Goal: Transaction & Acquisition: Purchase product/service

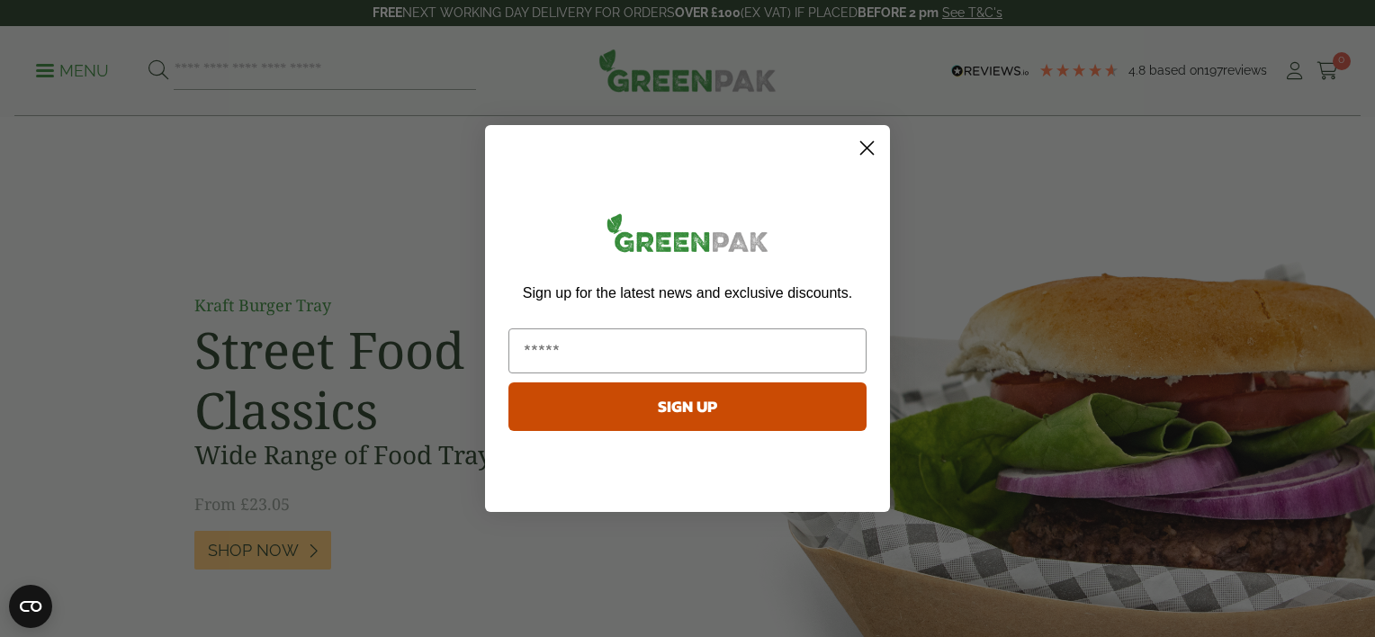
click at [869, 141] on circle "Close dialog" at bounding box center [867, 148] width 30 height 30
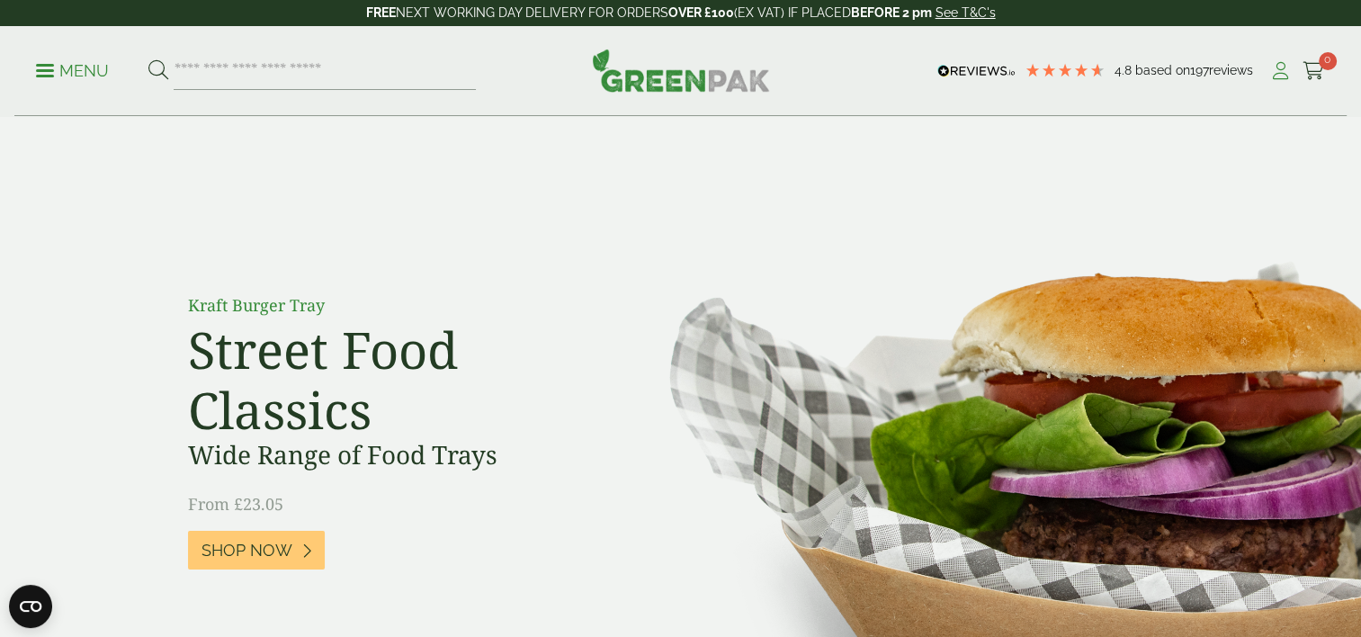
click at [1282, 68] on icon at bounding box center [1280, 71] width 22 height 18
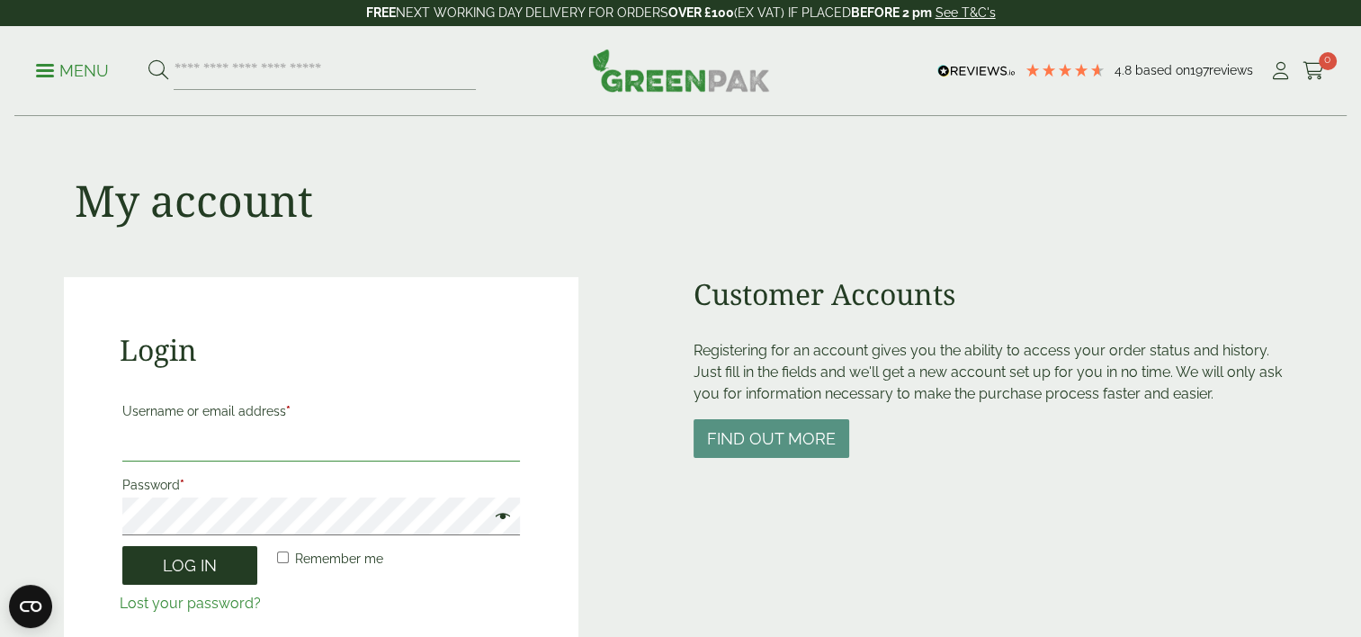
type input "**********"
click at [192, 558] on button "Log in" at bounding box center [189, 565] width 135 height 39
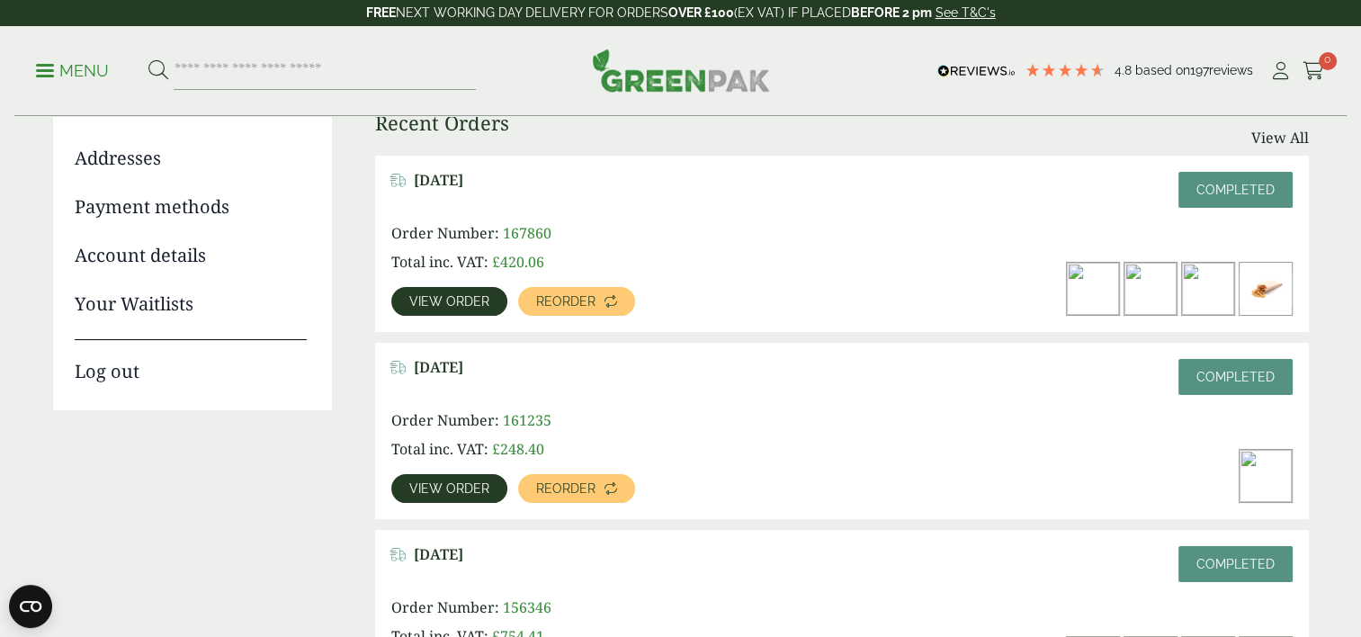
scroll to position [270, 0]
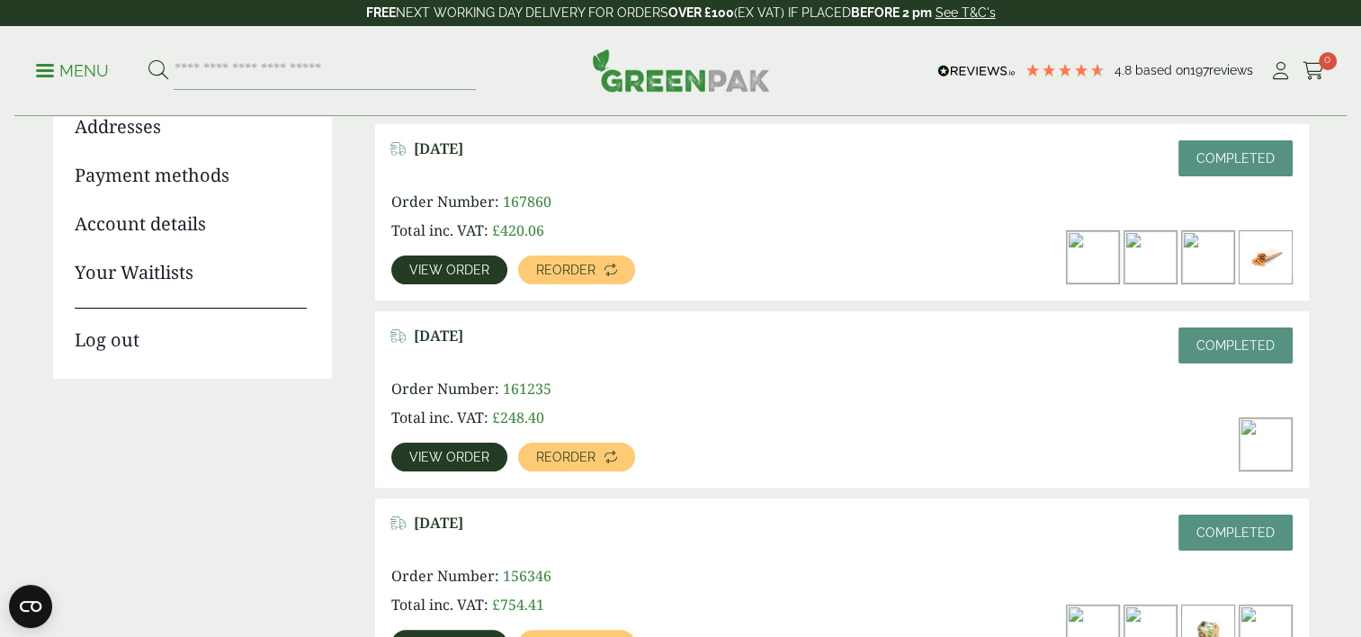
click at [450, 451] on span "View order" at bounding box center [449, 457] width 80 height 13
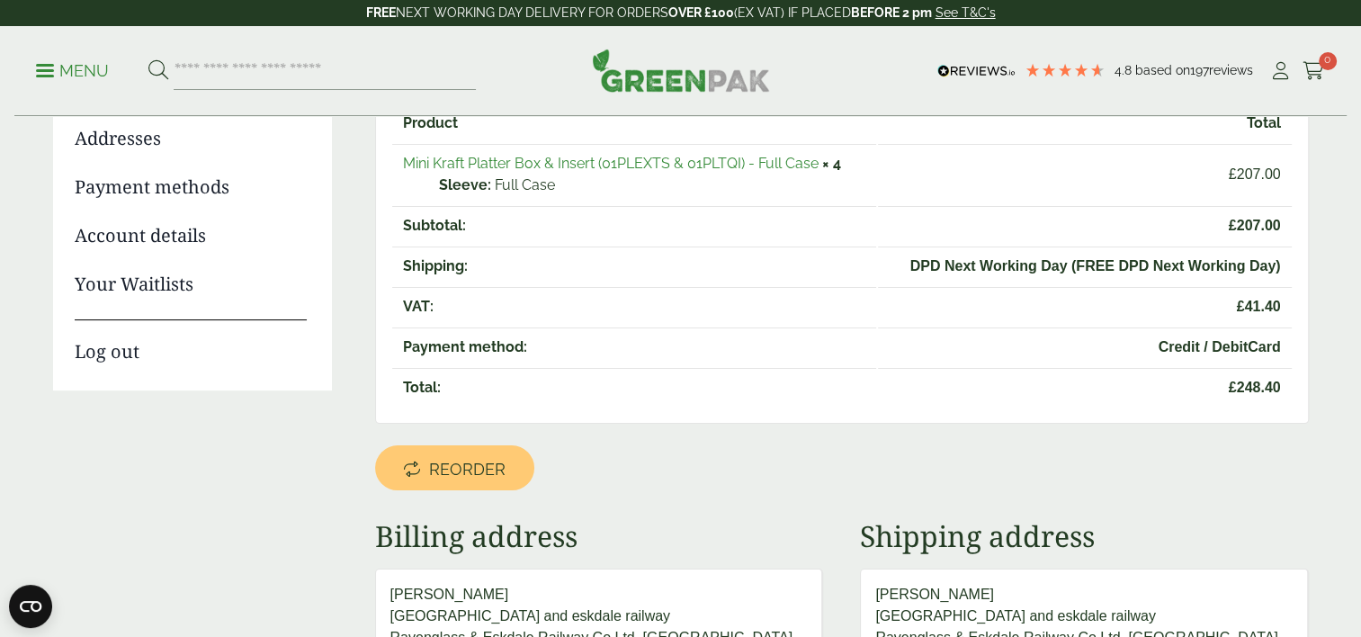
scroll to position [270, 0]
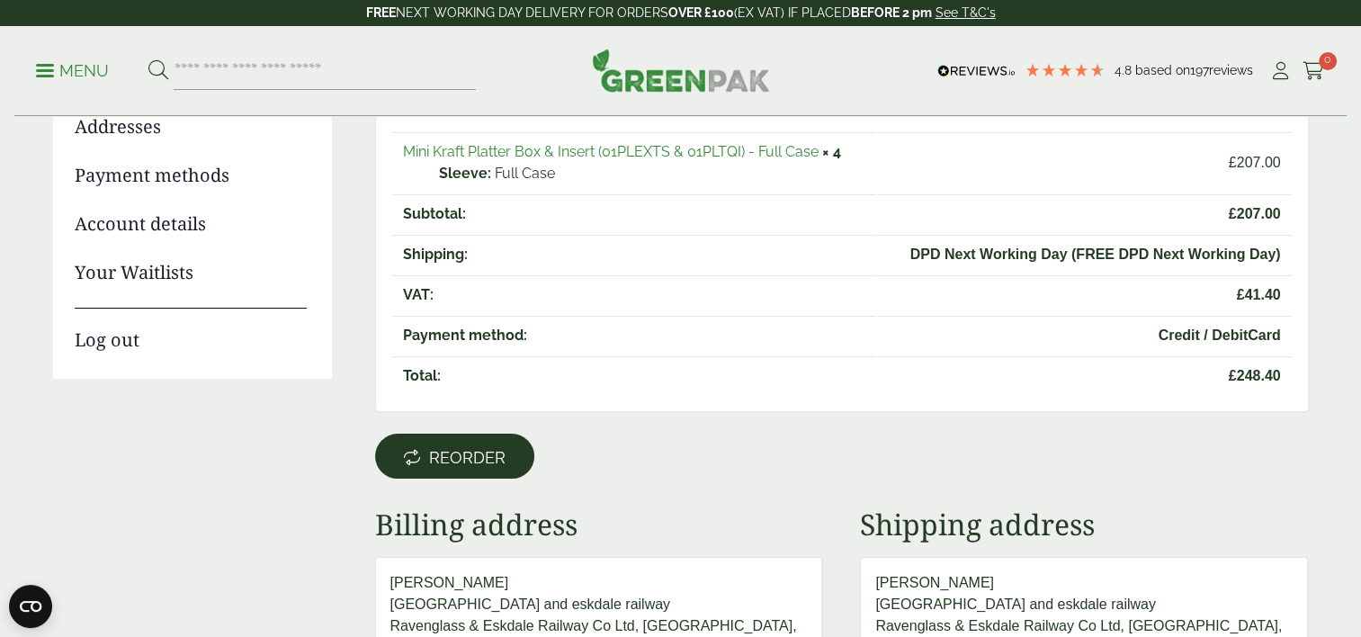
click at [461, 448] on span "Reorder" at bounding box center [467, 458] width 76 height 20
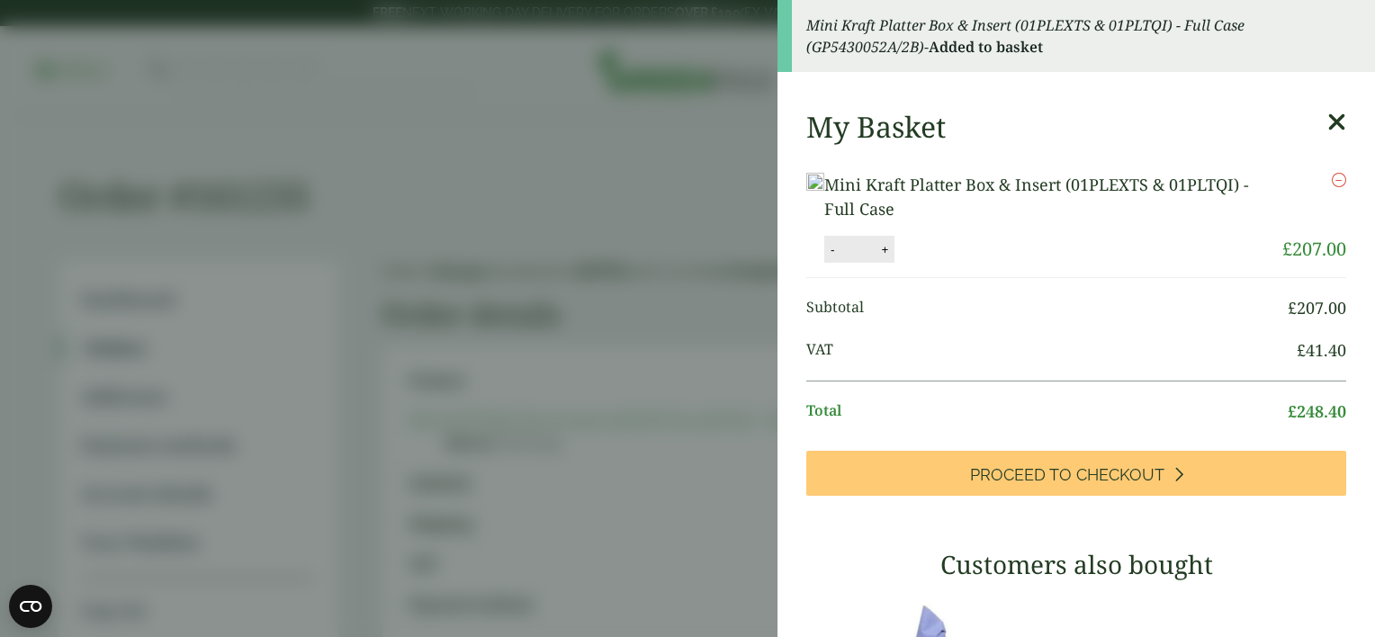
click at [1327, 122] on icon at bounding box center [1336, 122] width 19 height 25
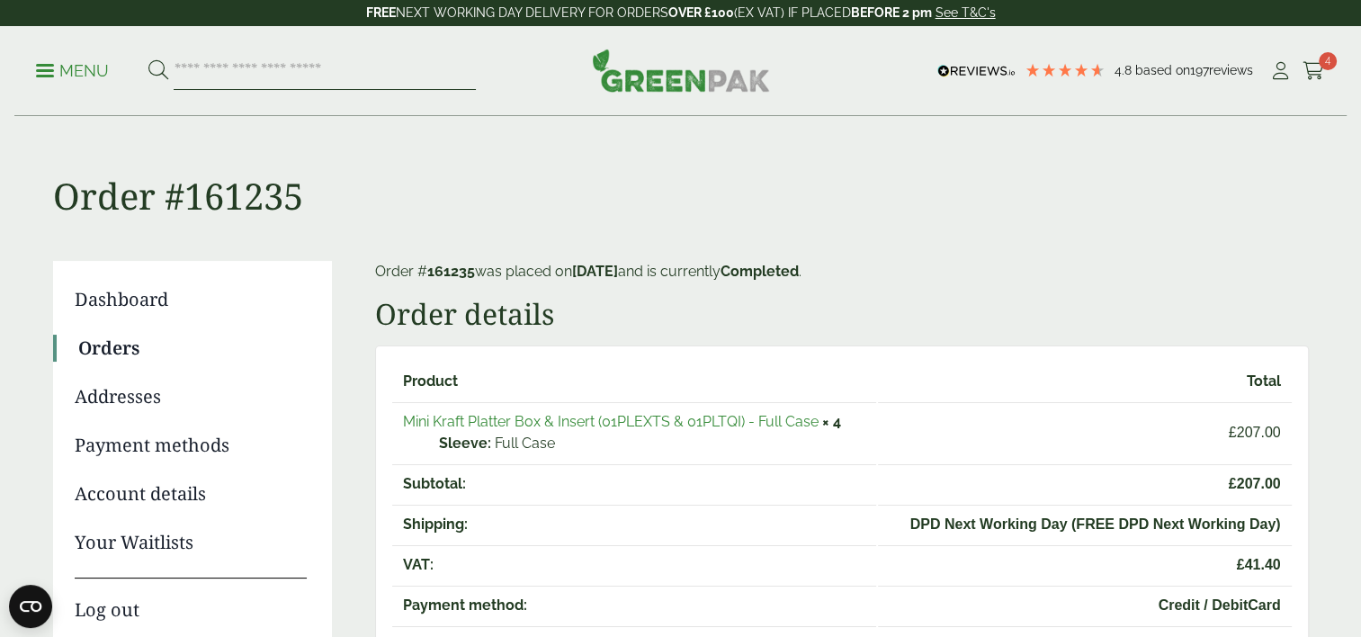
click at [194, 63] on input "search" at bounding box center [325, 71] width 302 height 38
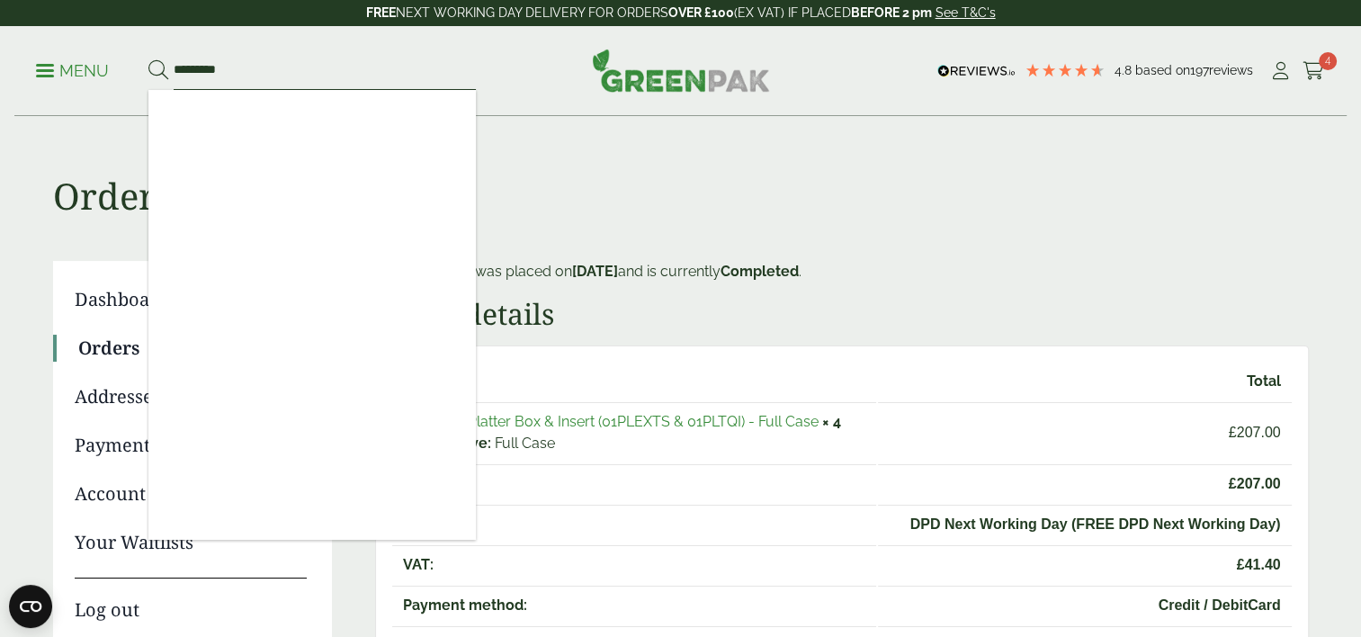
type input "*********"
click at [148, 59] on button at bounding box center [158, 70] width 20 height 23
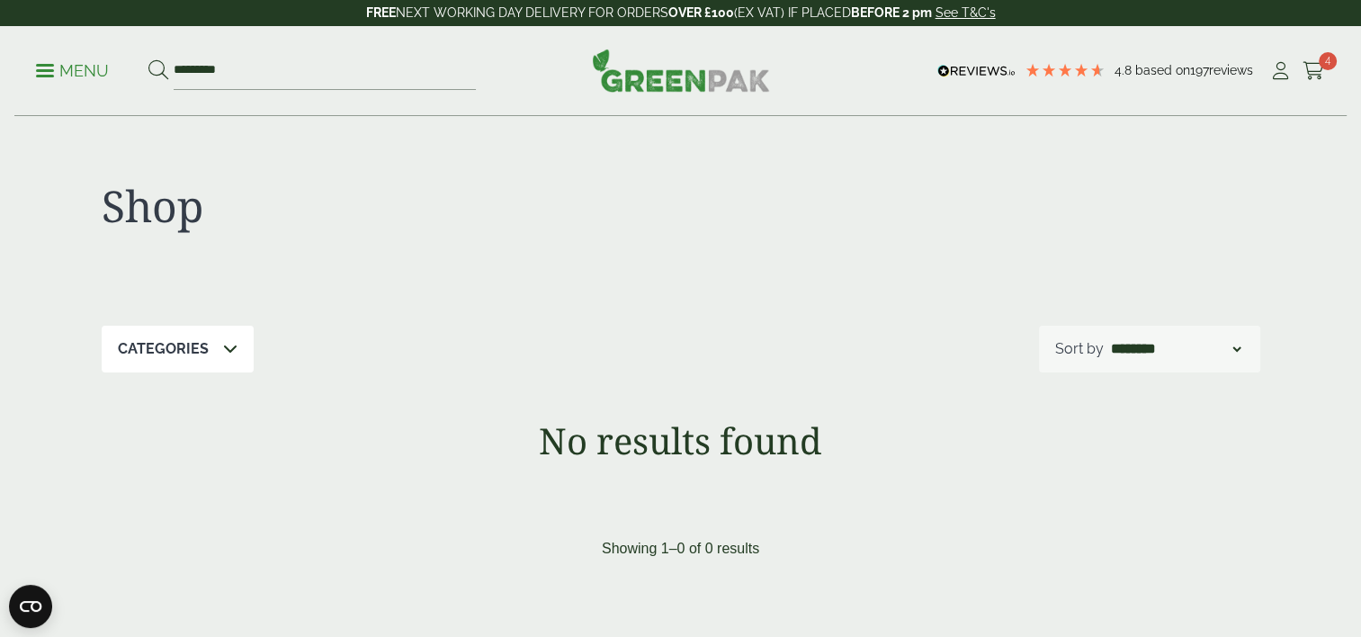
click at [1324, 67] on span "4" at bounding box center [1328, 61] width 18 height 18
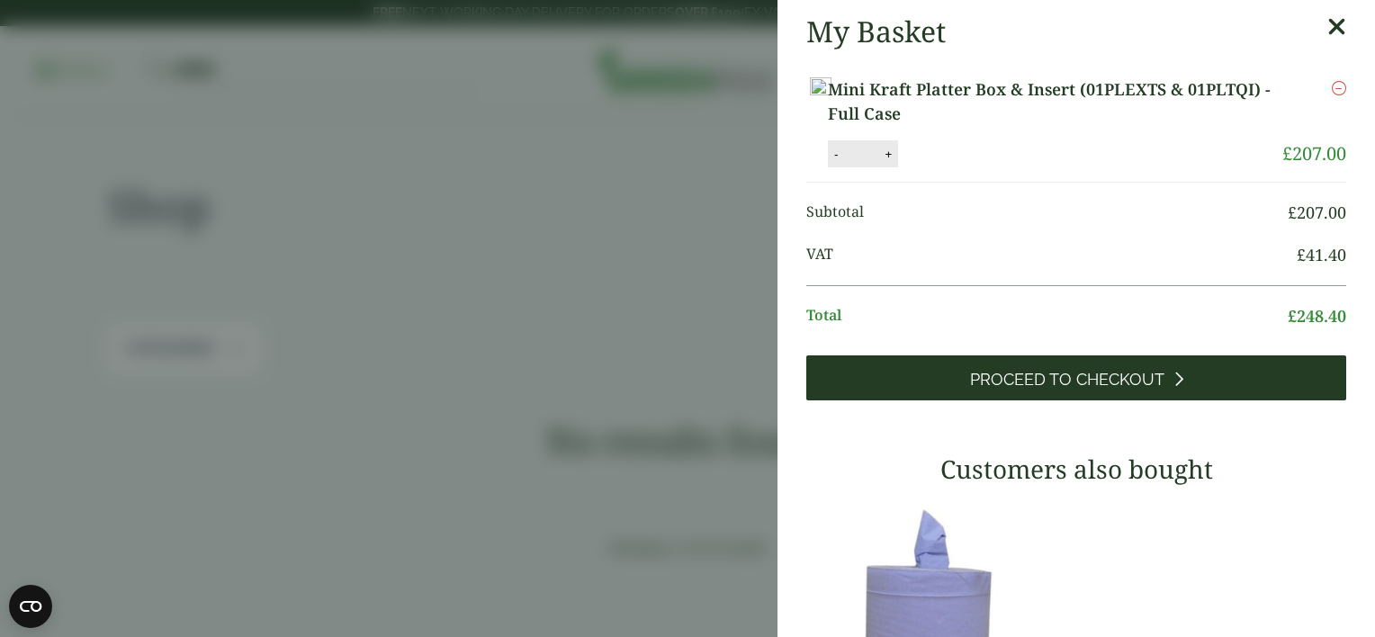
click at [1065, 390] on span "Proceed to Checkout" at bounding box center [1067, 380] width 194 height 20
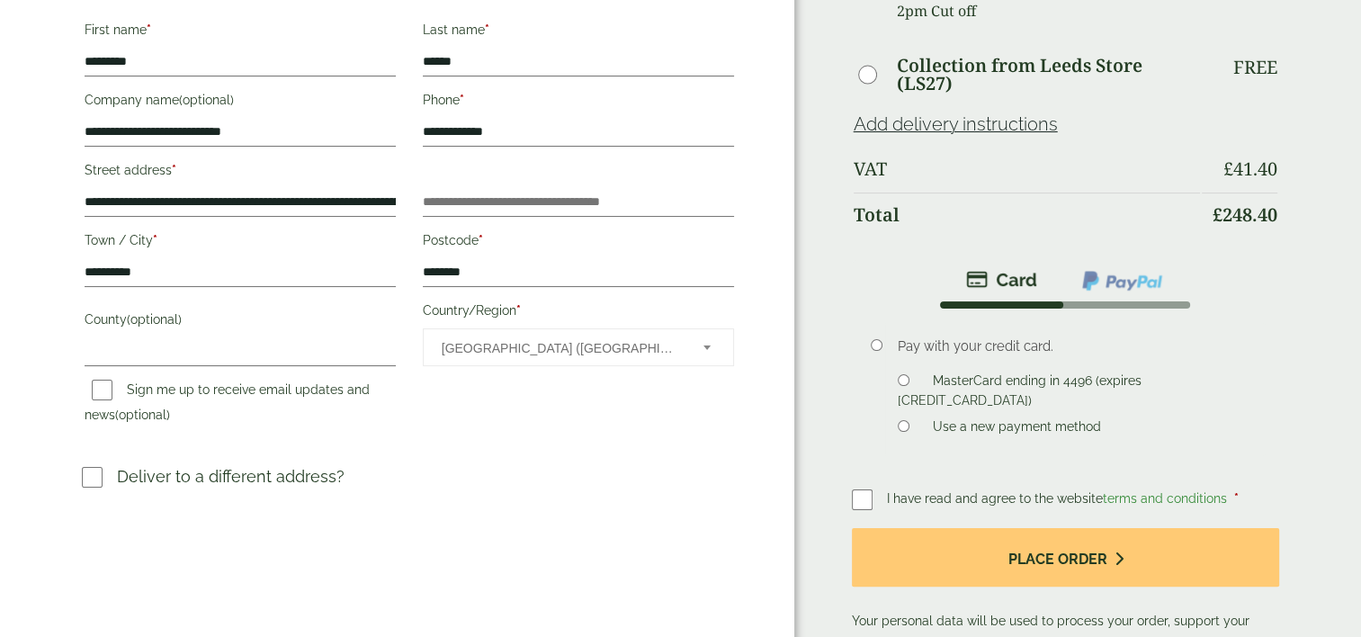
scroll to position [360, 0]
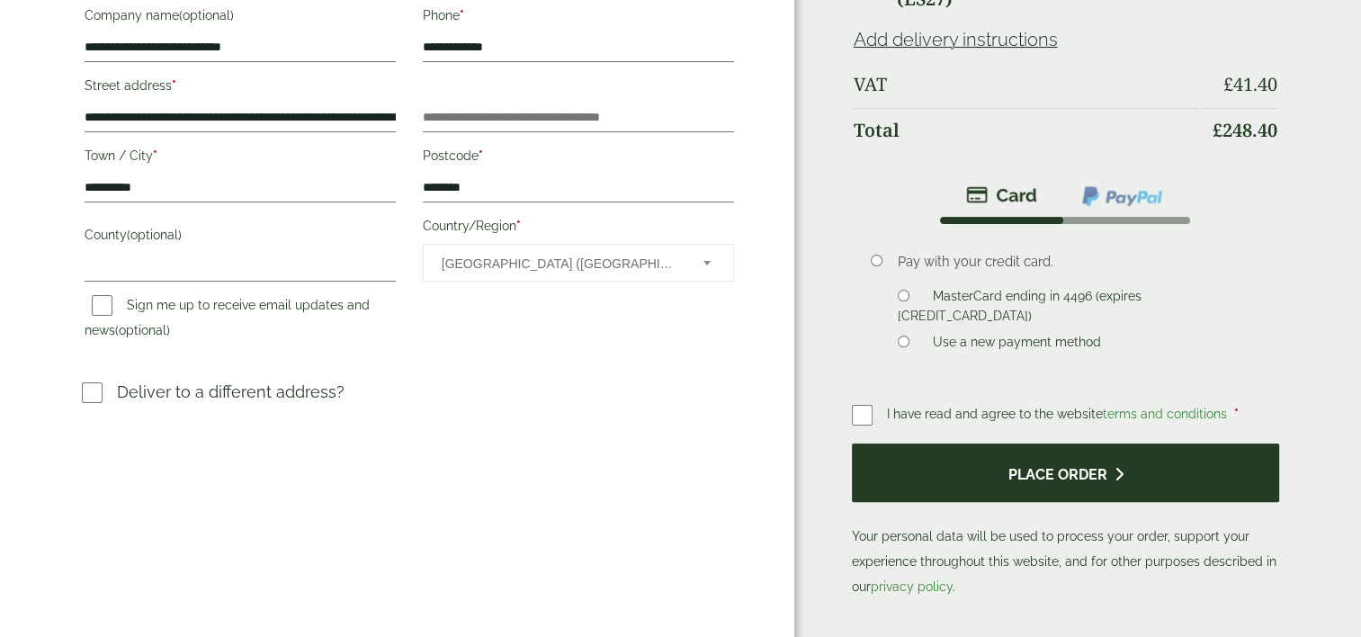
click at [1054, 466] on button "Place order" at bounding box center [1066, 472] width 428 height 58
